Goal: Check status: Check status

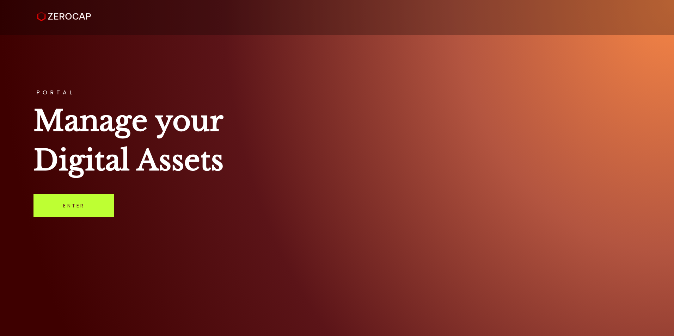
click at [77, 206] on link "Enter" at bounding box center [73, 205] width 81 height 23
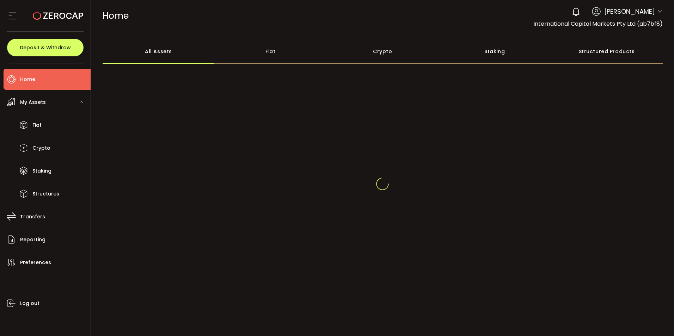
click at [658, 15] on span at bounding box center [660, 11] width 6 height 7
click at [657, 13] on icon at bounding box center [660, 12] width 6 height 6
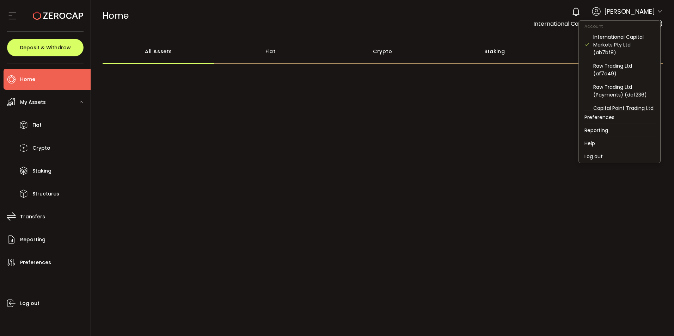
click at [658, 12] on icon at bounding box center [660, 12] width 6 height 6
click at [612, 66] on div "Raw Trading Ltd (af7c49)" at bounding box center [623, 70] width 61 height 16
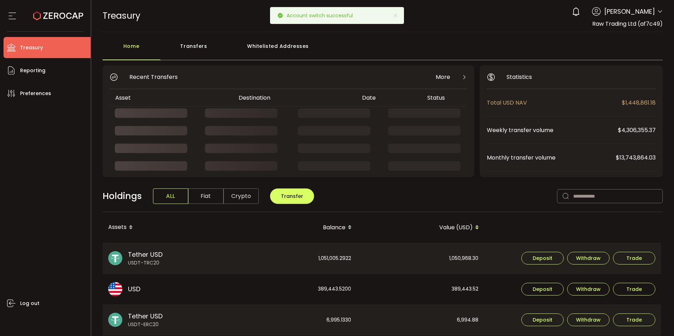
click at [206, 42] on div "Transfers" at bounding box center [193, 49] width 67 height 21
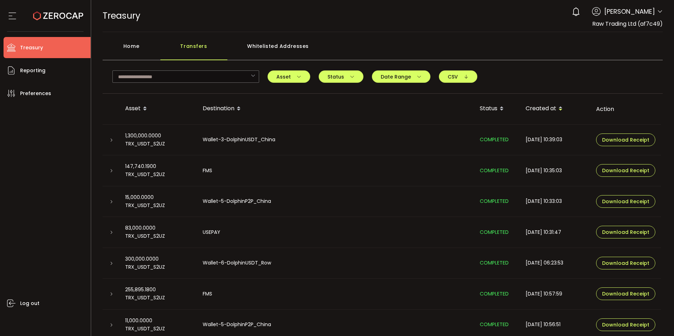
click at [108, 141] on div at bounding box center [111, 139] width 6 height 7
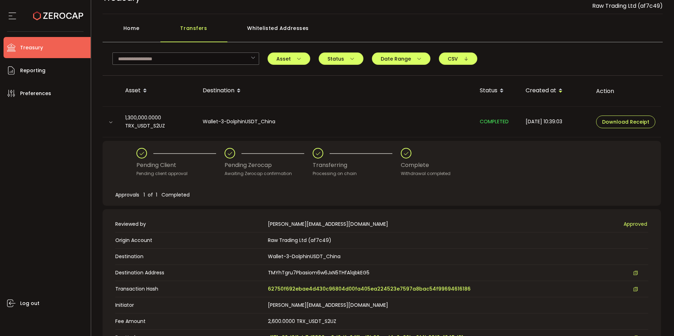
scroll to position [35, 0]
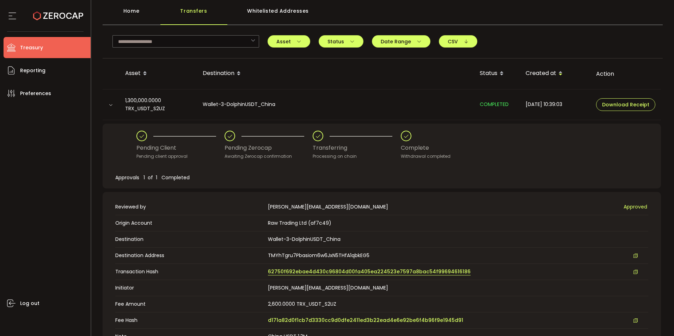
click at [345, 270] on span "62750f692ebae4d430c96804d00fa405ea224523e7597a8bac54f99694616186" at bounding box center [369, 271] width 203 height 7
